Goal: Task Accomplishment & Management: Manage account settings

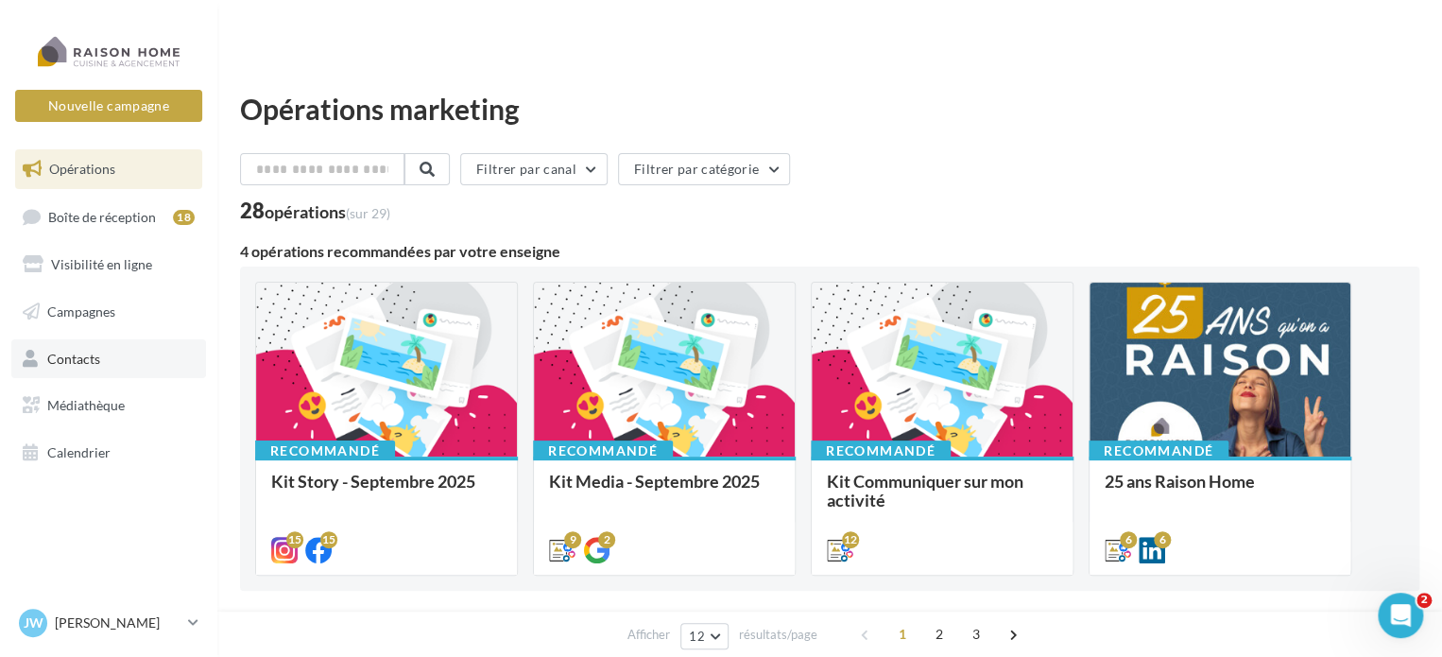
click at [106, 351] on link "Contacts" at bounding box center [108, 359] width 195 height 40
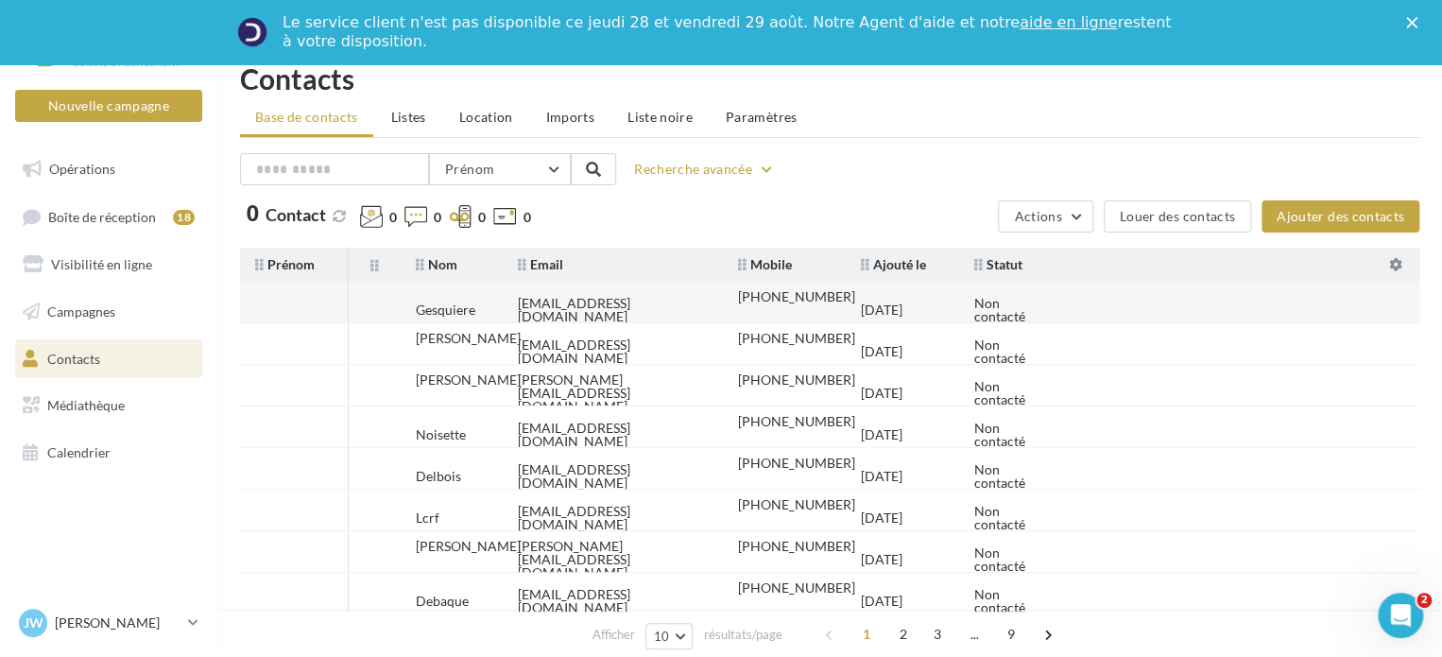
click at [848, 306] on td "28/08/2025" at bounding box center [902, 310] width 113 height 42
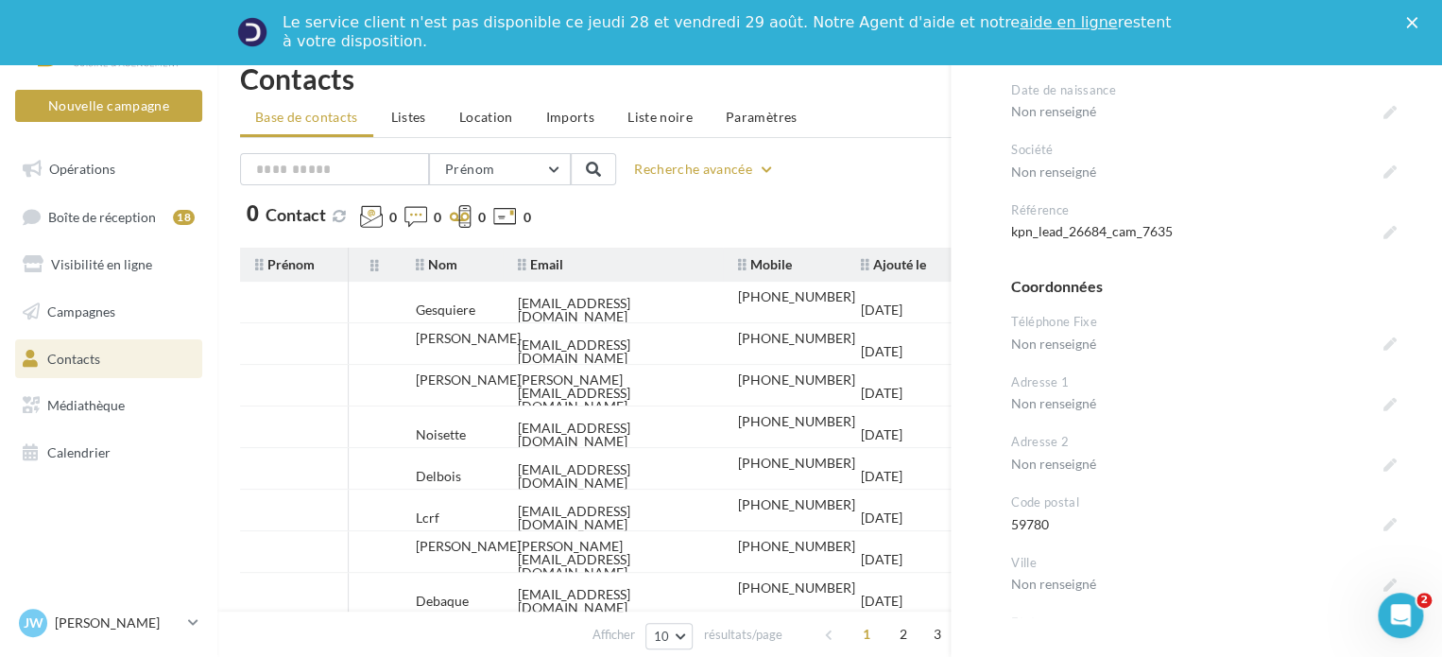
scroll to position [567, 0]
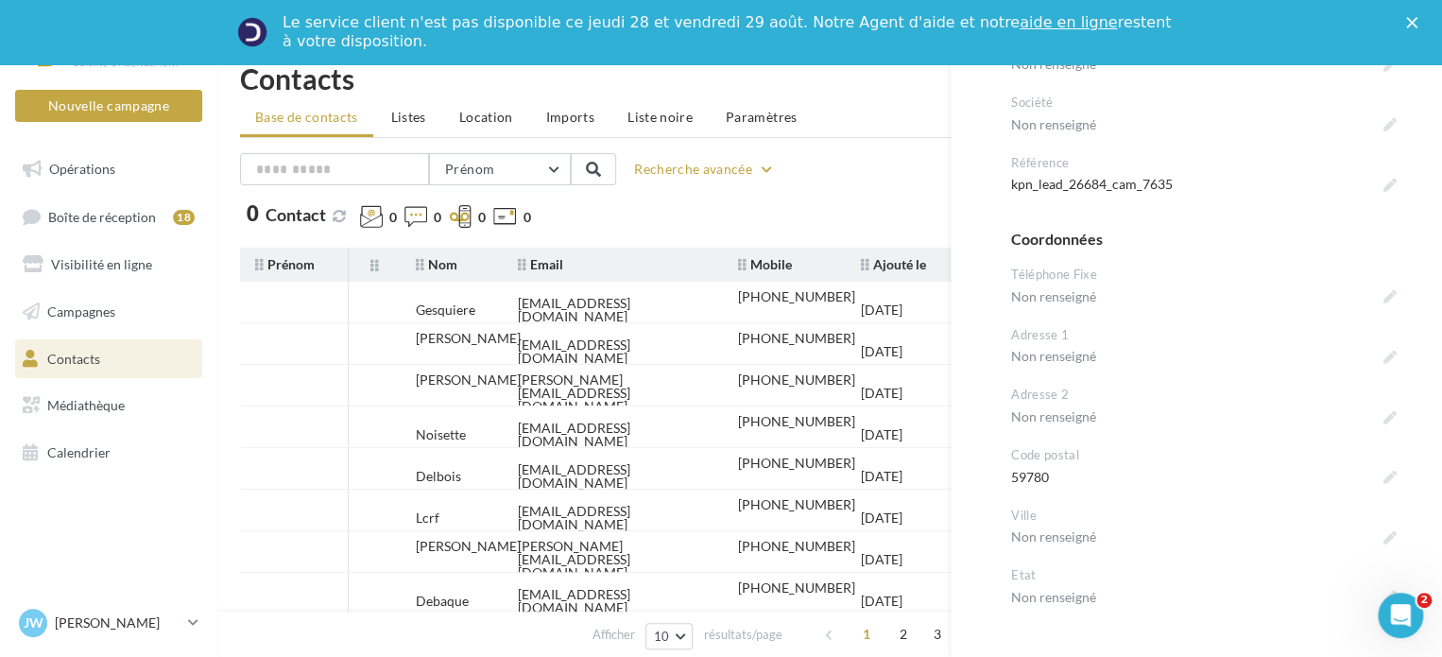
click at [1417, 26] on polygon "Fermer" at bounding box center [1411, 22] width 11 height 11
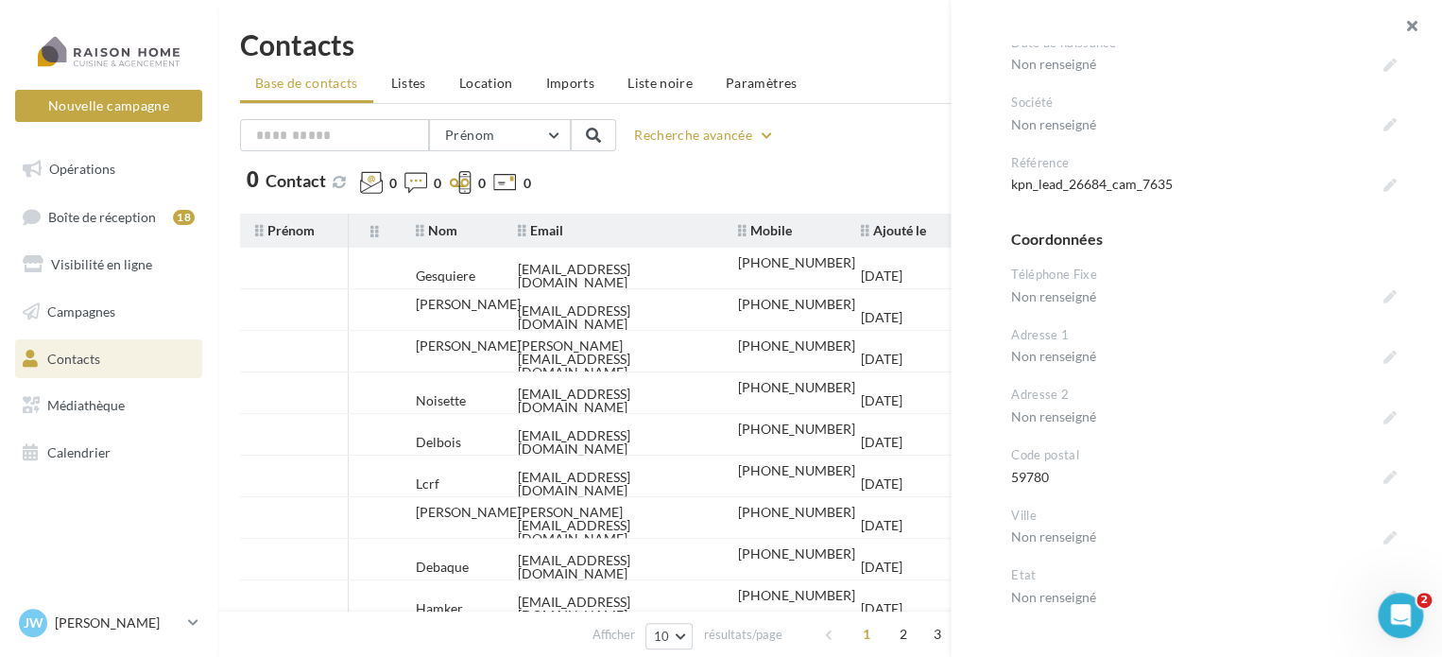
click at [1414, 23] on button "button" at bounding box center [1404, 28] width 76 height 57
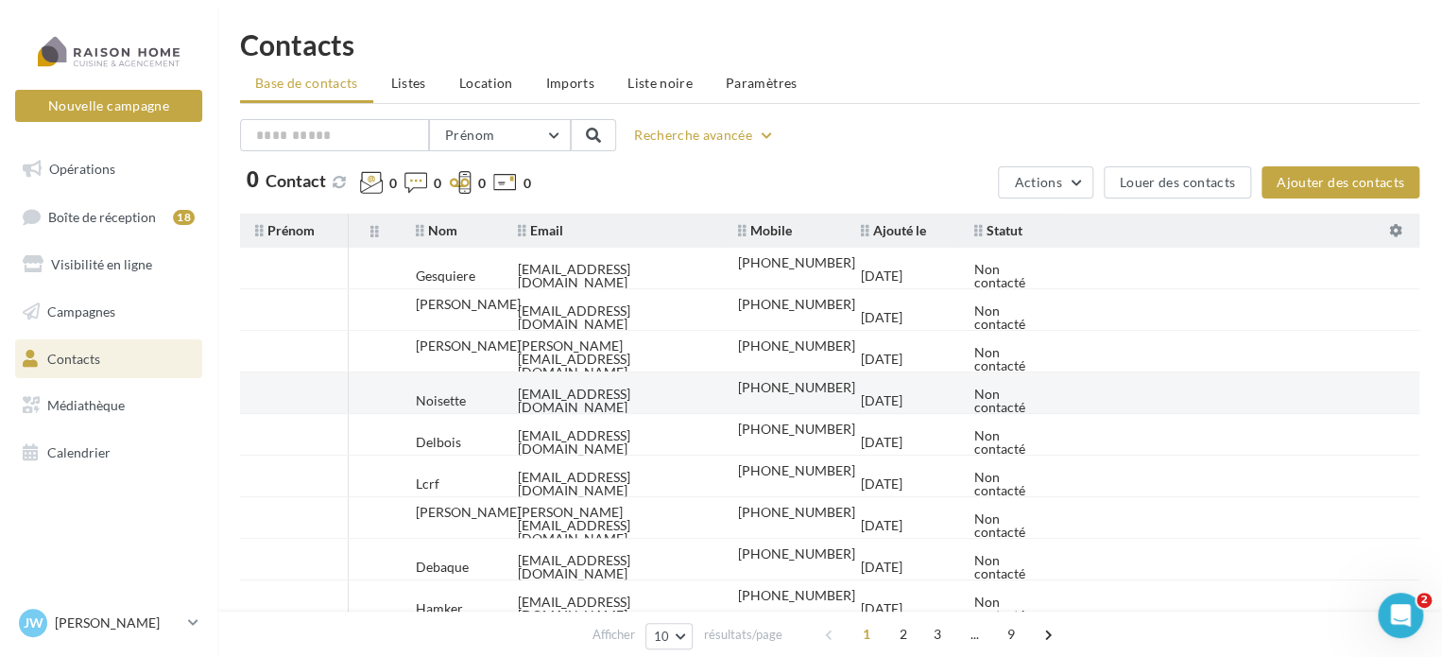
click at [1008, 391] on div "Non contacté" at bounding box center [1013, 400] width 78 height 26
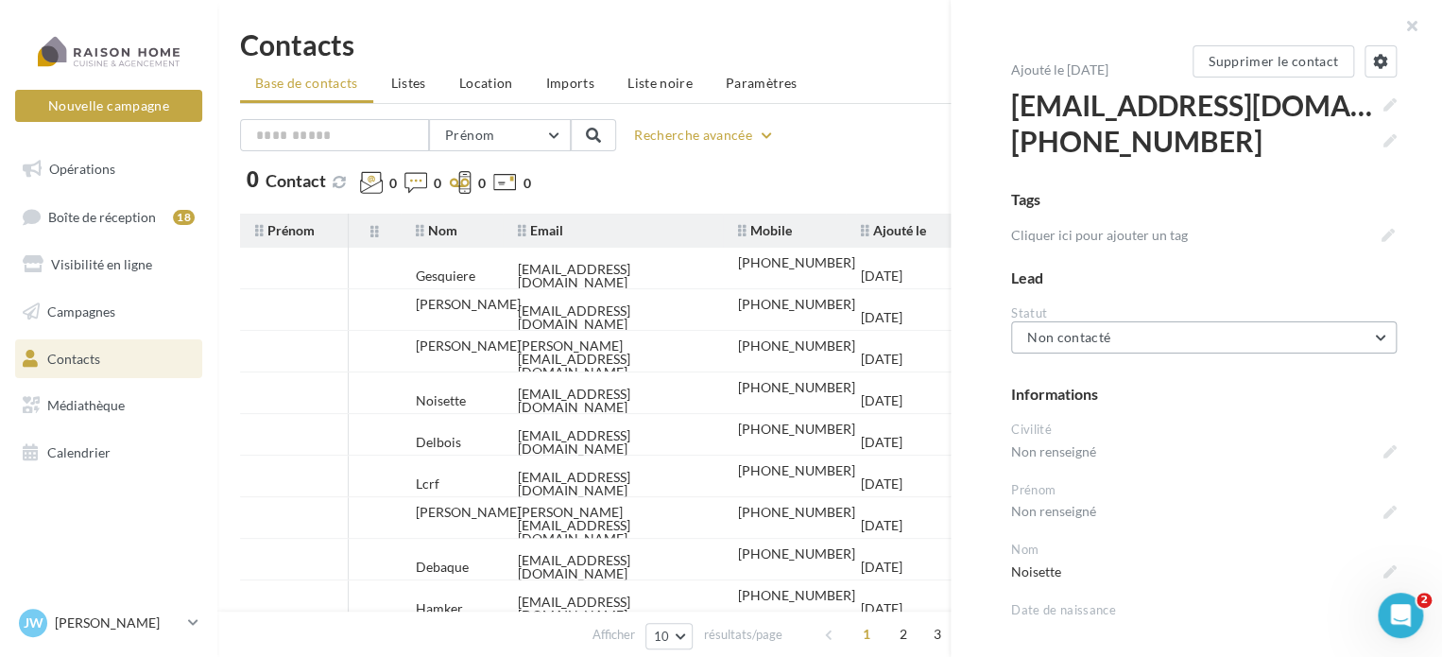
click at [1142, 334] on button "Non contacté" at bounding box center [1203, 337] width 385 height 32
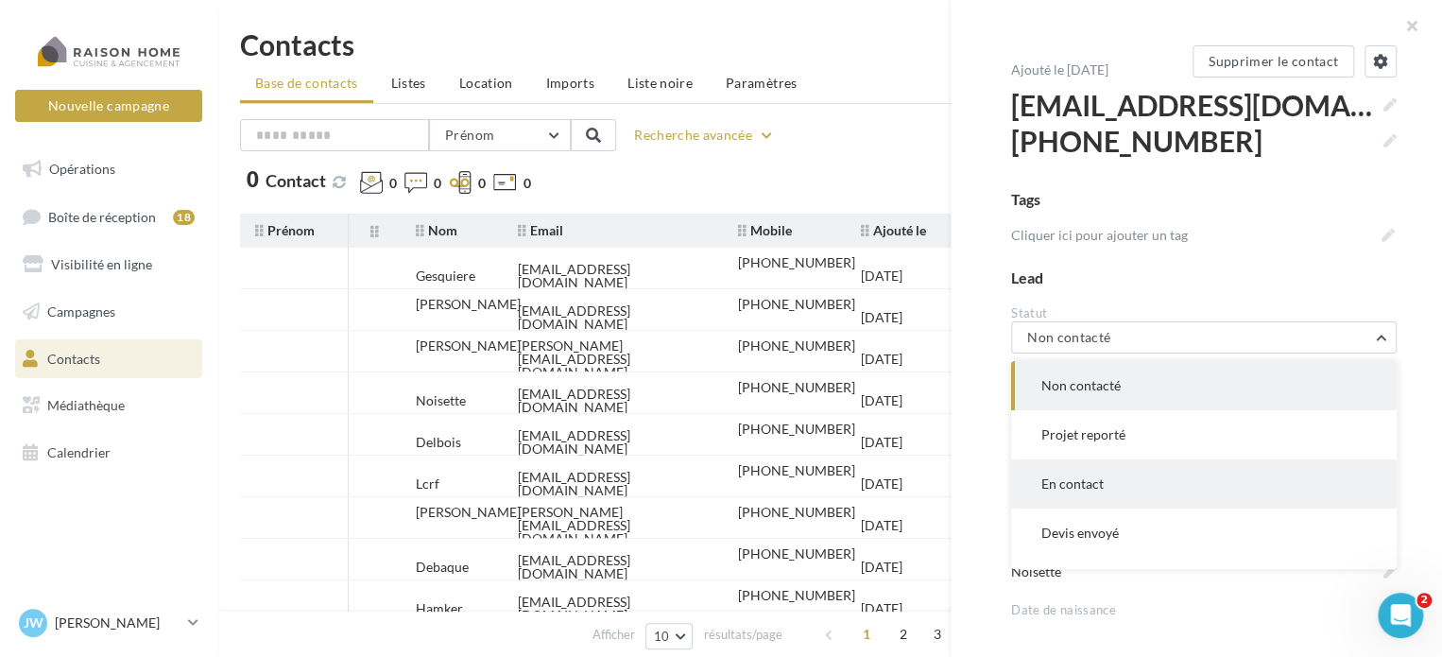
click at [1079, 478] on span "En contact" at bounding box center [1072, 483] width 62 height 16
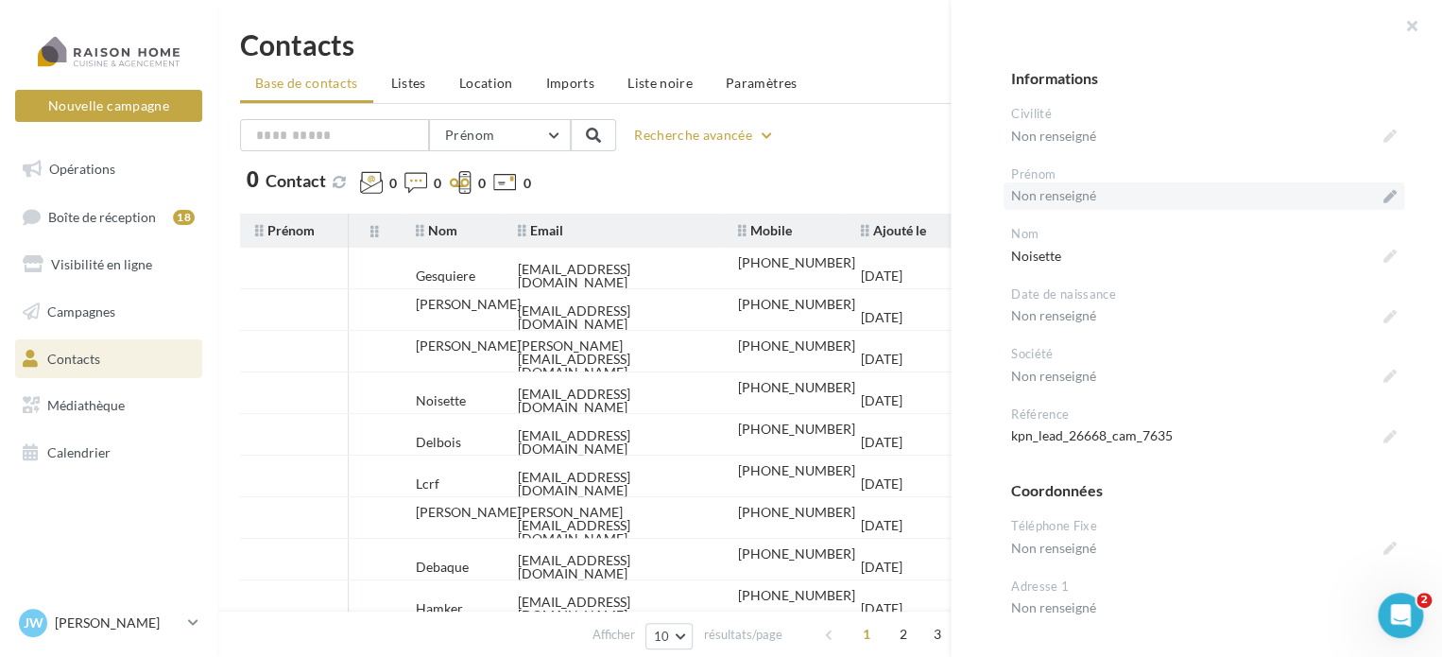
scroll to position [41, 0]
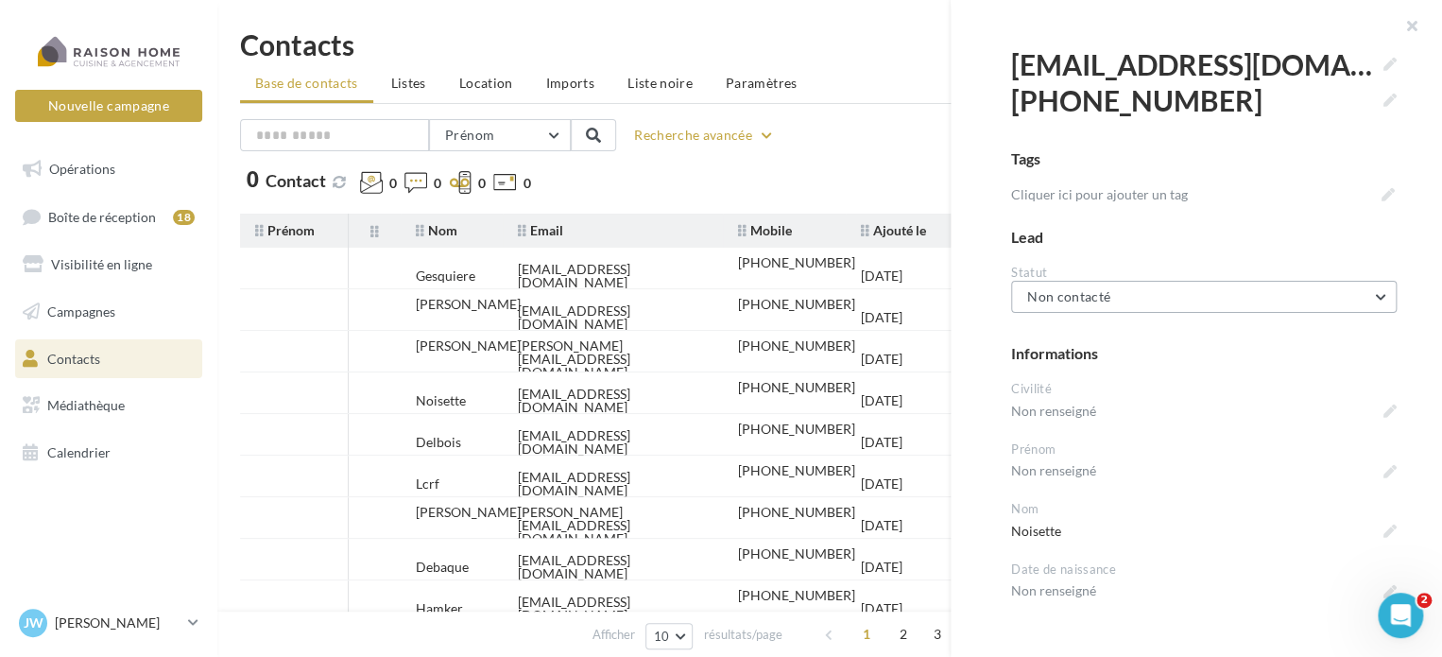
drag, startPoint x: 1375, startPoint y: 283, endPoint x: 1375, endPoint y: 297, distance: 13.2
click at [1375, 297] on button "Non contacté" at bounding box center [1203, 297] width 385 height 32
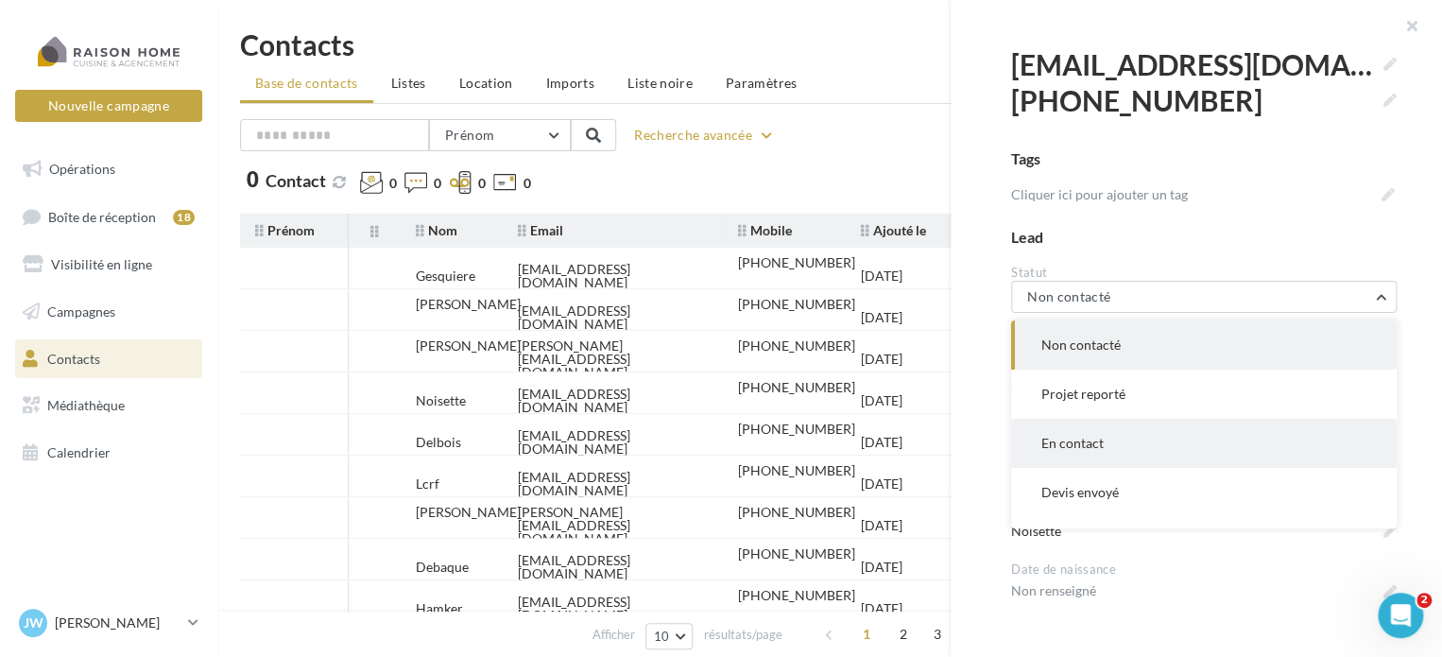
click at [1096, 444] on span "En contact" at bounding box center [1072, 443] width 62 height 16
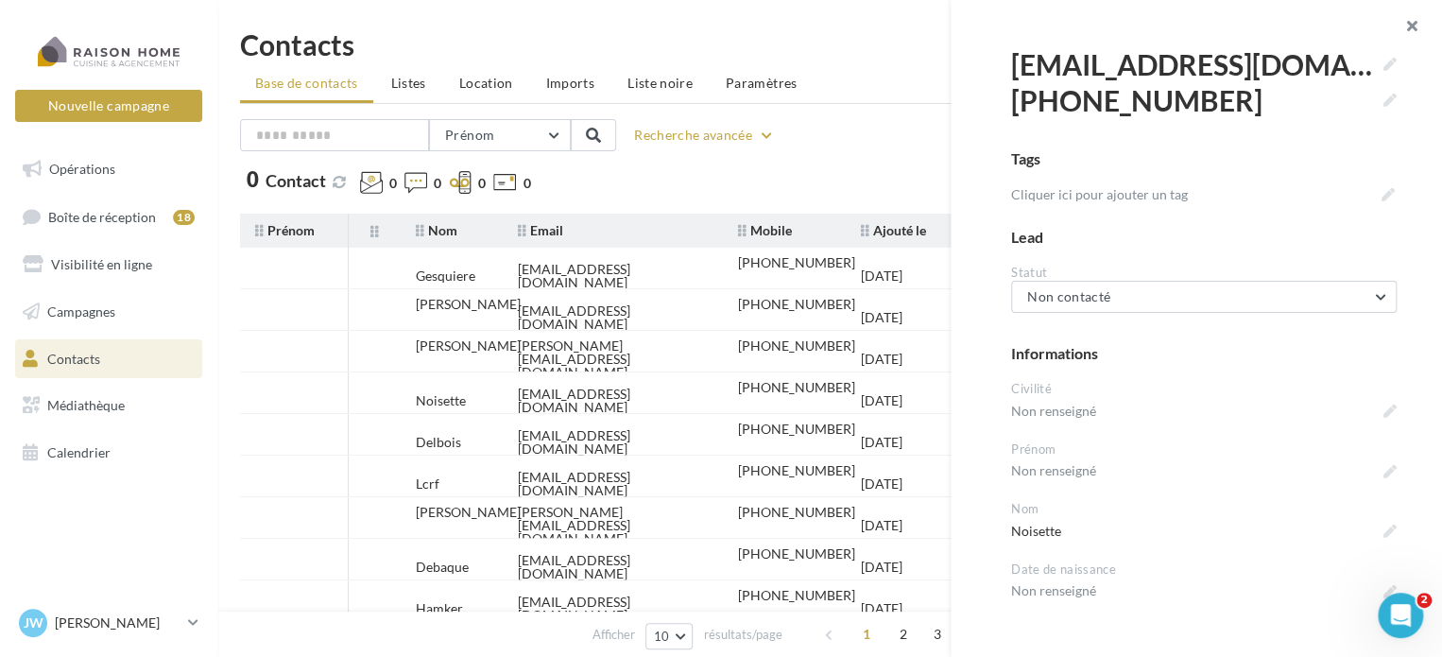
click at [1413, 14] on button "button" at bounding box center [1404, 28] width 76 height 57
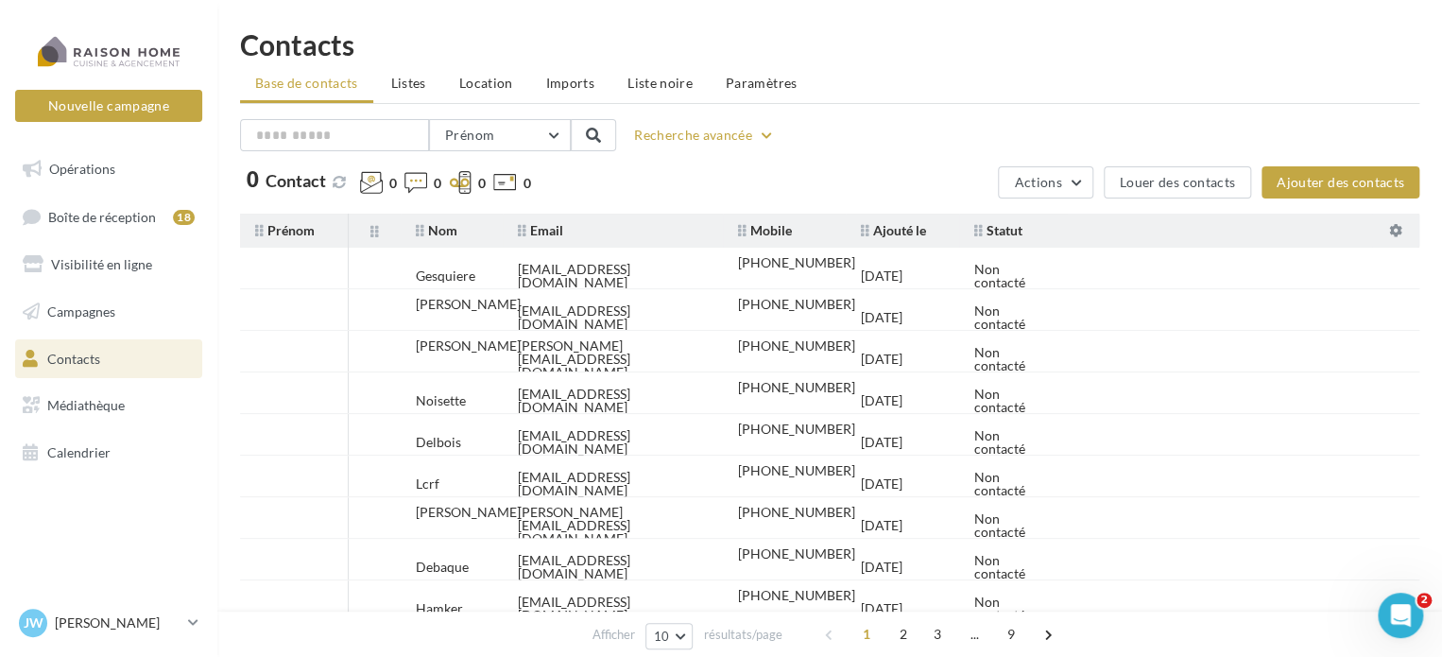
click at [994, 74] on ul "Base de contacts Listes Location Imports Liste noire Paramètres" at bounding box center [829, 85] width 1179 height 38
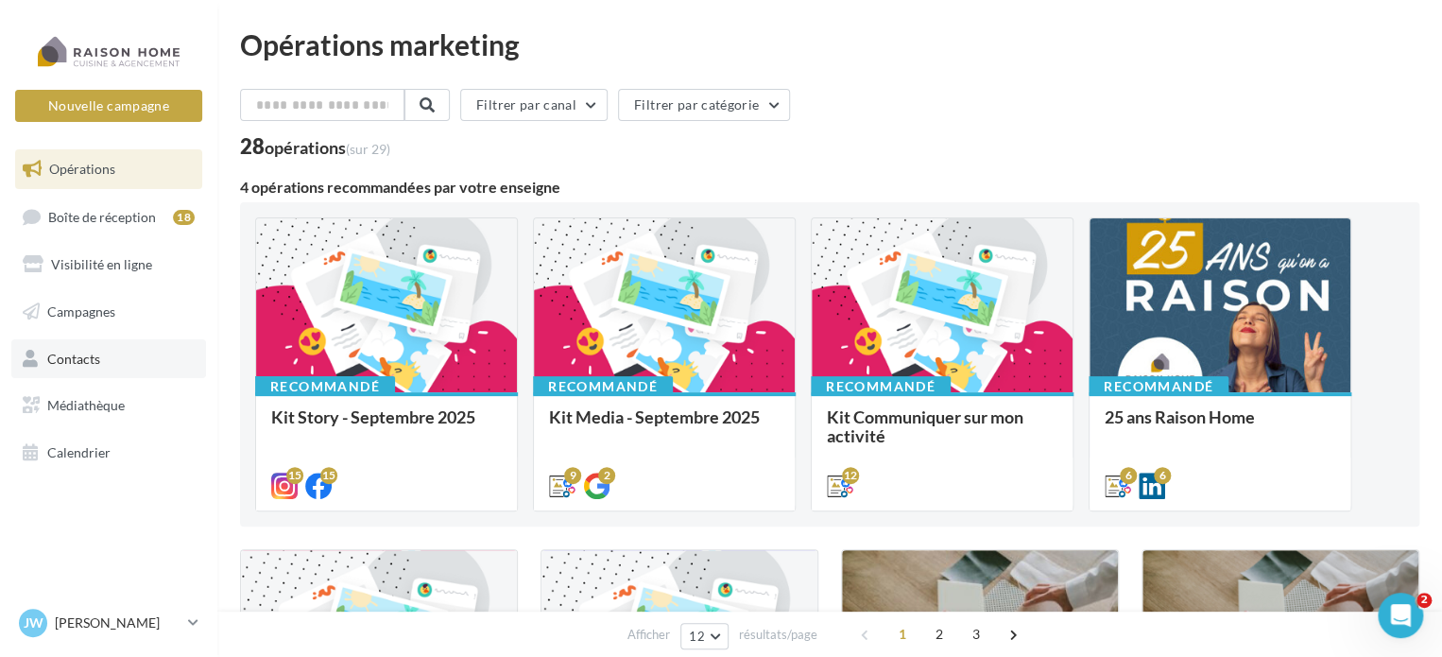
click at [106, 368] on link "Contacts" at bounding box center [108, 359] width 195 height 40
click at [100, 354] on link "Contacts" at bounding box center [108, 359] width 195 height 40
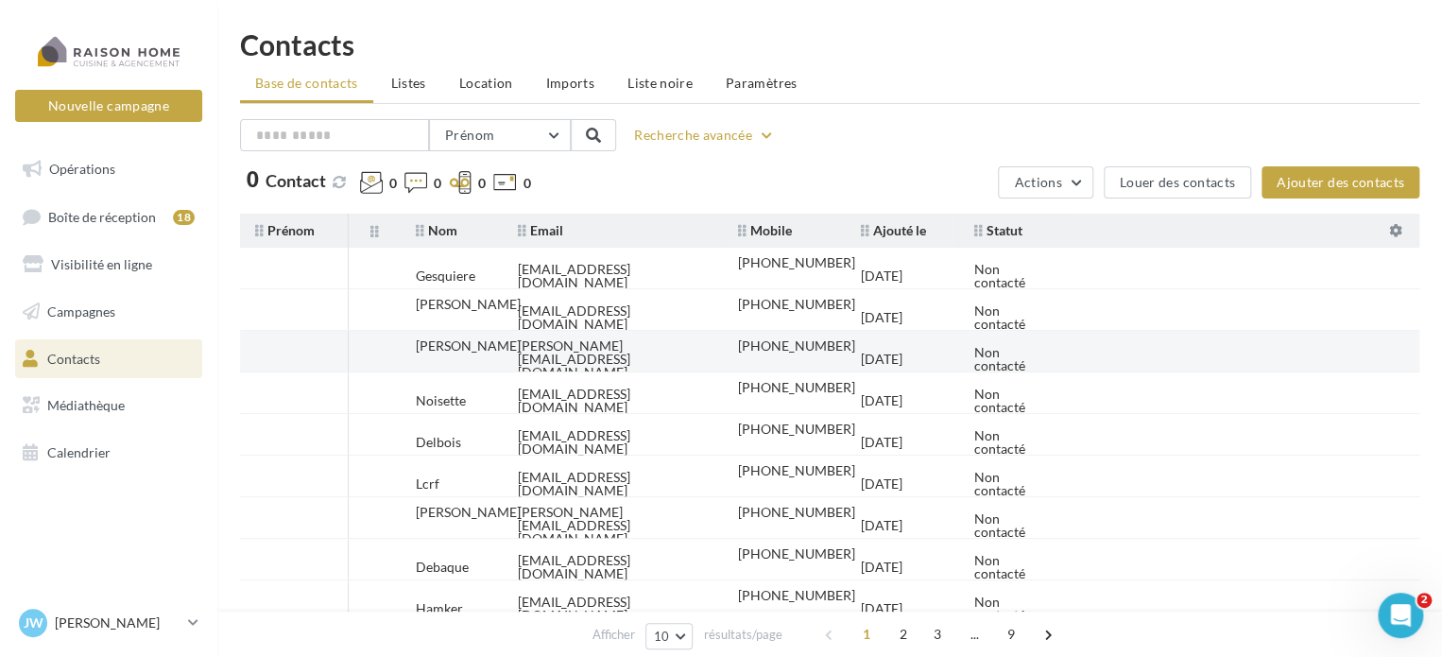
click at [965, 350] on td "Non contacté" at bounding box center [1013, 359] width 109 height 42
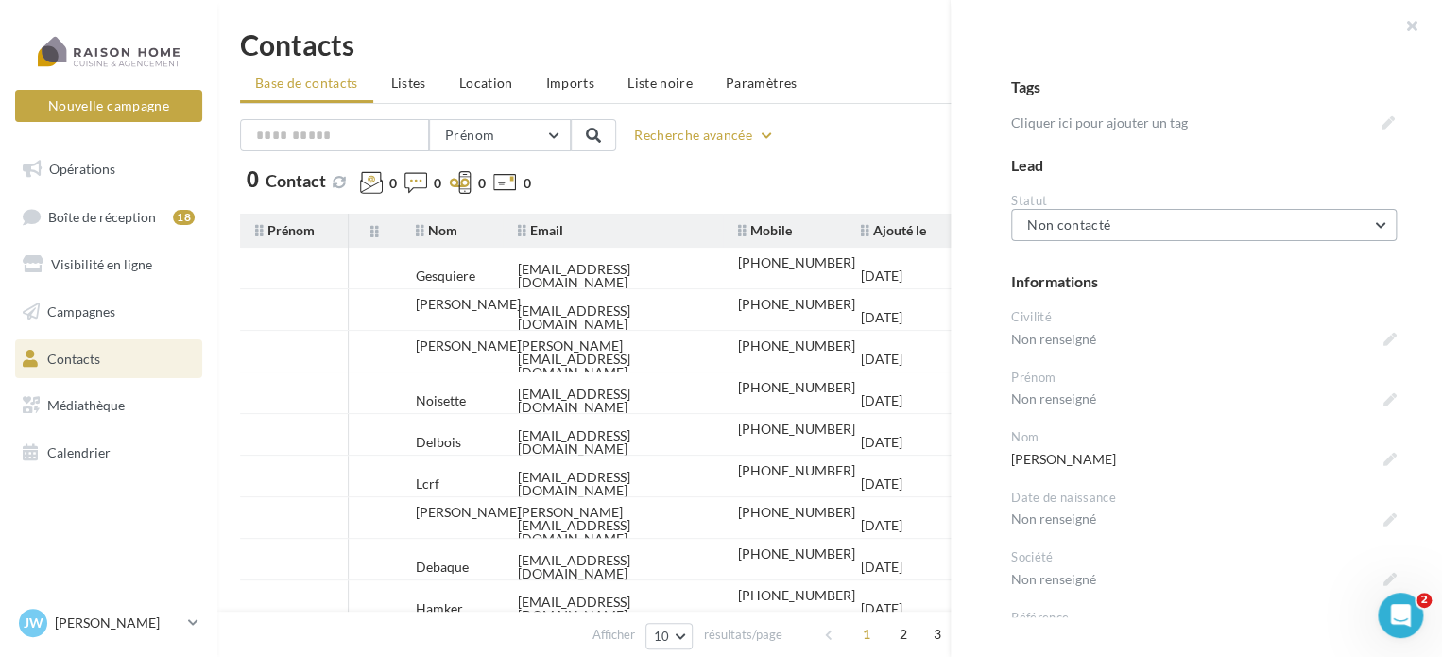
scroll to position [94, 0]
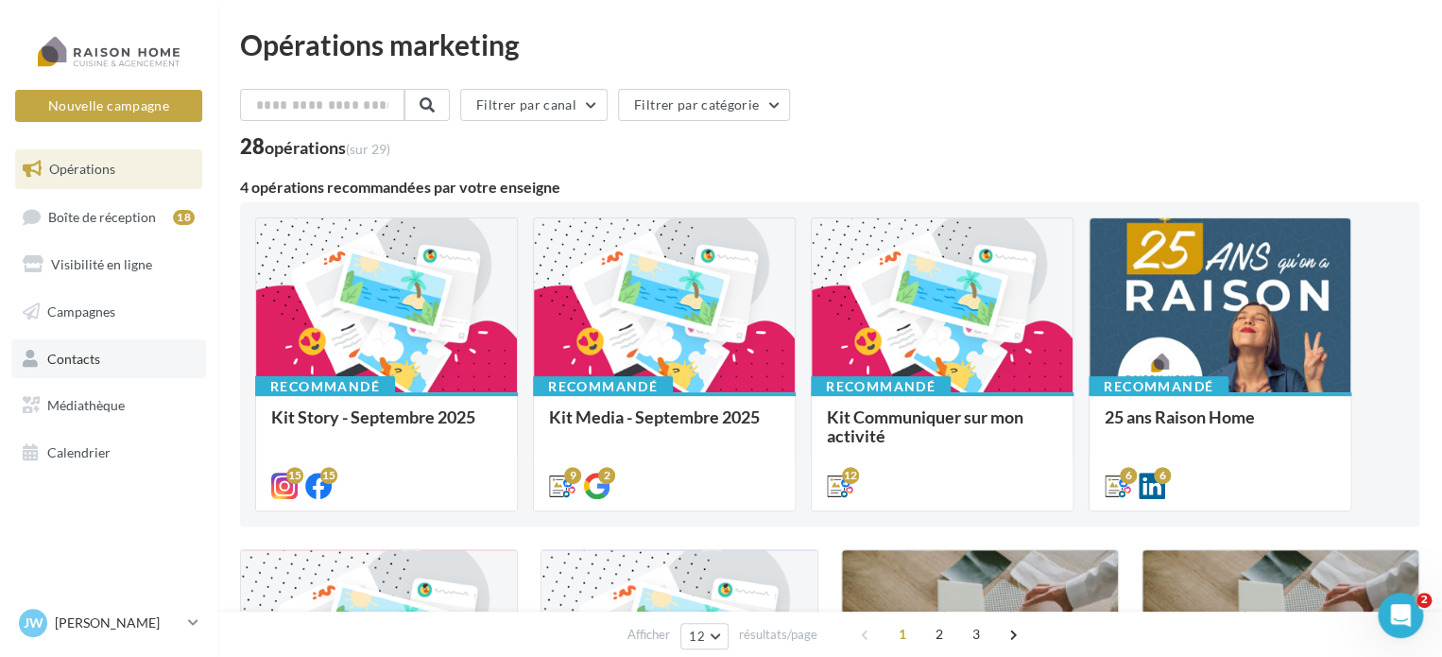
click at [101, 354] on link "Contacts" at bounding box center [108, 359] width 195 height 40
